Goal: Task Accomplishment & Management: Use online tool/utility

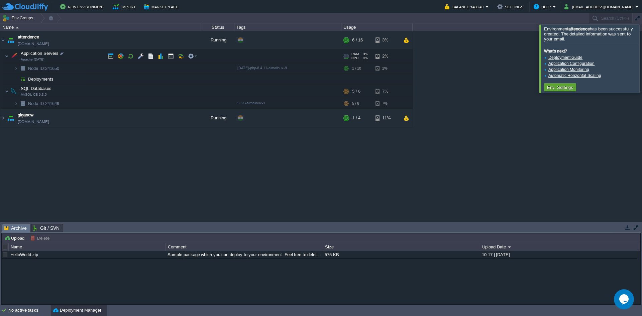
click at [86, 56] on td "Application Servers Apache [DATE]" at bounding box center [100, 57] width 201 height 14
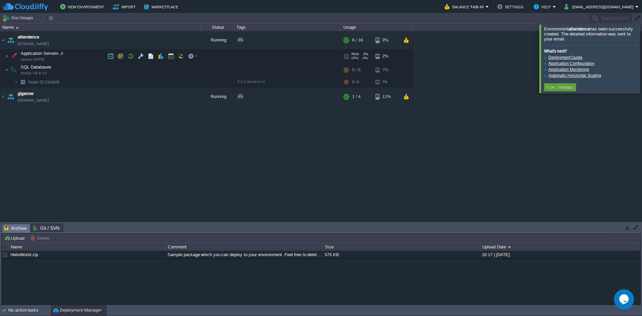
click at [86, 56] on td "Application Servers Apache [DATE]" at bounding box center [100, 57] width 201 height 14
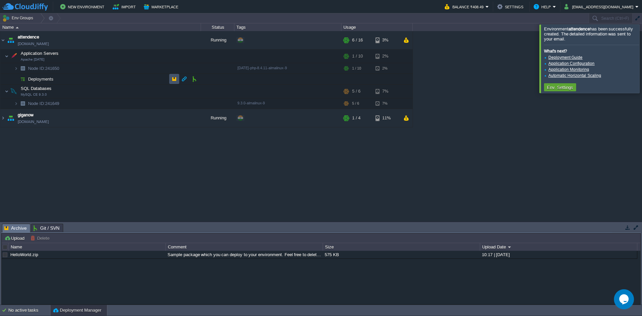
click at [171, 81] on button "button" at bounding box center [174, 79] width 6 height 6
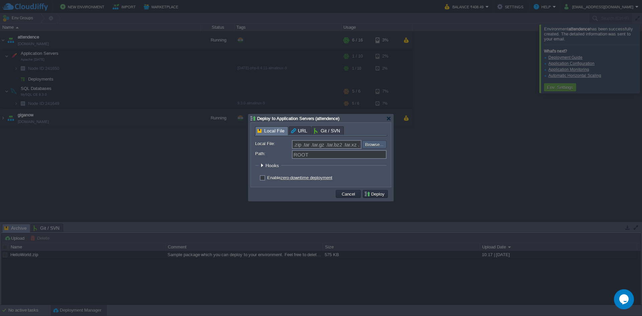
click at [366, 143] on input "file" at bounding box center [344, 145] width 85 height 8
type input "C:\fakepath\attendance_app.zip"
type input "attendance_app.zip"
click at [370, 194] on button "Deploy" at bounding box center [375, 194] width 22 height 6
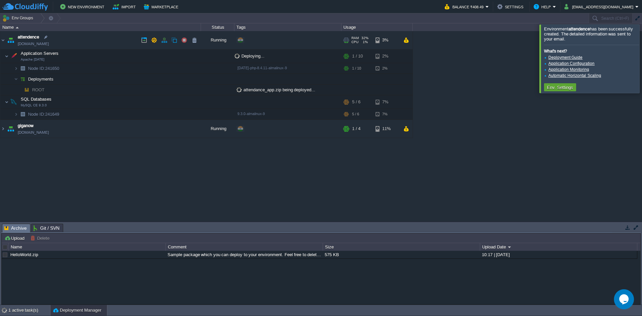
click at [43, 43] on link "[DOMAIN_NAME]" at bounding box center [33, 43] width 31 height 7
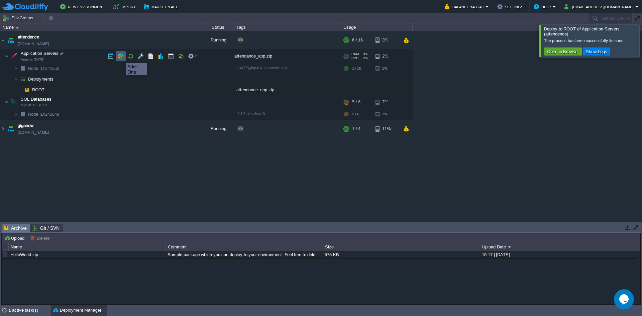
click at [121, 57] on button "button" at bounding box center [121, 56] width 6 height 6
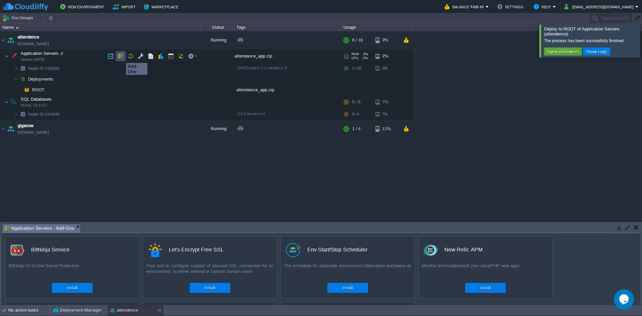
click at [121, 57] on button "button" at bounding box center [121, 56] width 6 height 6
click at [212, 288] on button "Install" at bounding box center [210, 288] width 10 height 7
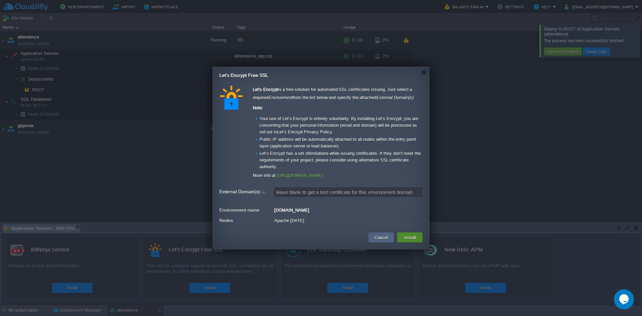
click at [405, 236] on button "Install" at bounding box center [411, 238] width 16 height 8
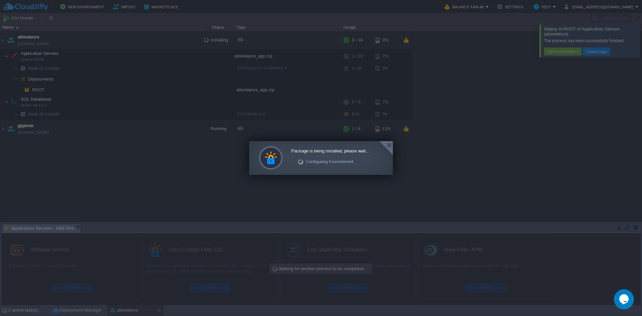
click at [386, 145] on div at bounding box center [386, 148] width 14 height 14
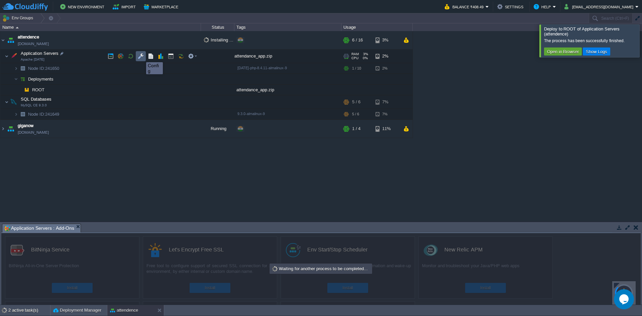
click at [141, 56] on button "button" at bounding box center [141, 56] width 6 height 6
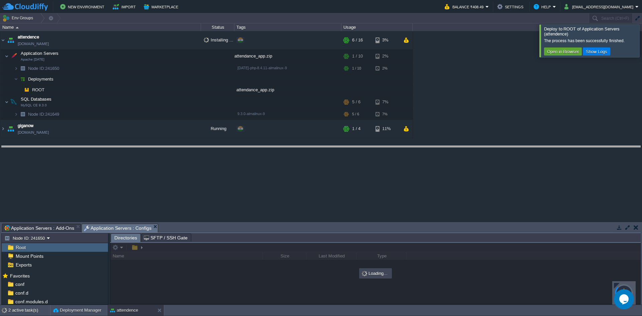
drag, startPoint x: 182, startPoint y: 232, endPoint x: 184, endPoint y: 121, distance: 110.4
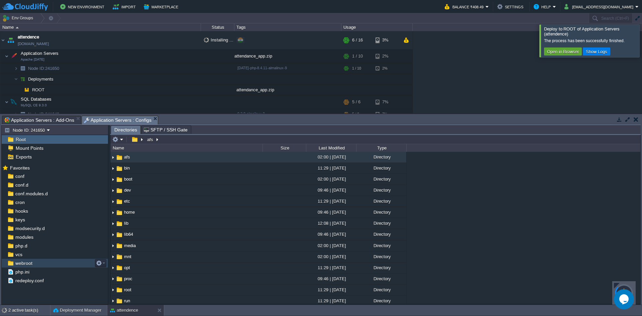
click at [29, 267] on div "webroot" at bounding box center [55, 263] width 106 height 9
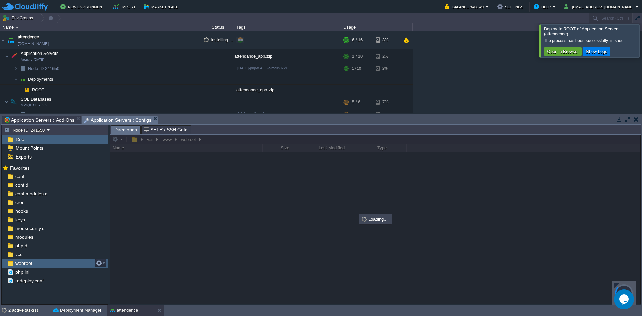
click at [29, 267] on div "webroot" at bounding box center [55, 263] width 106 height 9
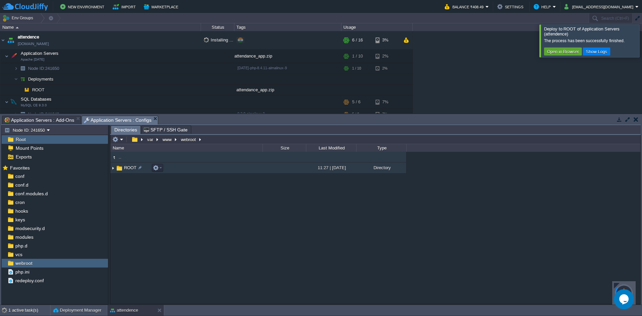
click at [183, 172] on td "ROOT" at bounding box center [186, 168] width 152 height 11
click at [216, 166] on td "attendance_app" at bounding box center [186, 168] width 152 height 11
click at [174, 169] on td "admin" at bounding box center [186, 168] width 152 height 11
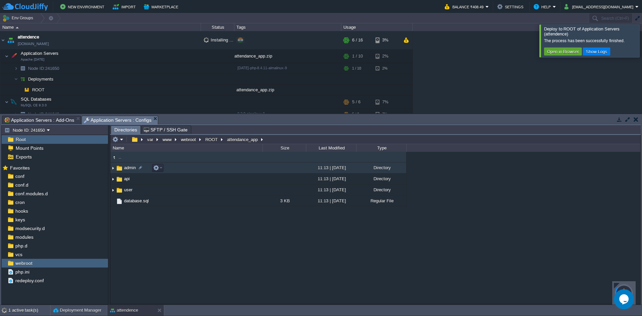
click at [174, 169] on td "admin" at bounding box center [186, 168] width 152 height 11
